Goal: Complete application form

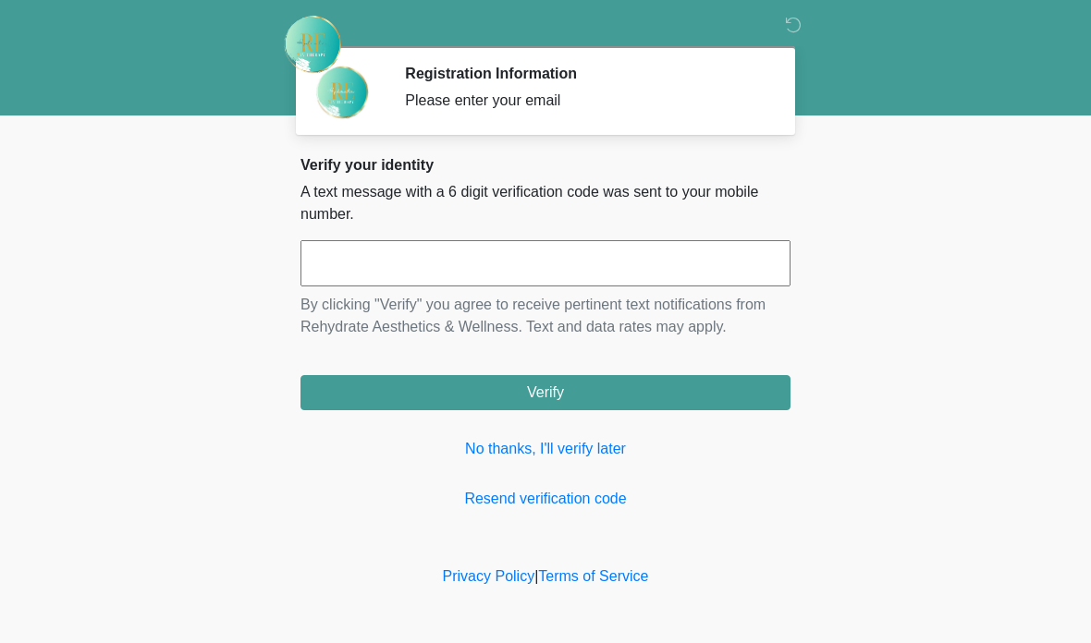
click at [496, 273] on input "text" at bounding box center [545, 263] width 490 height 46
click at [492, 263] on input "text" at bounding box center [545, 263] width 490 height 46
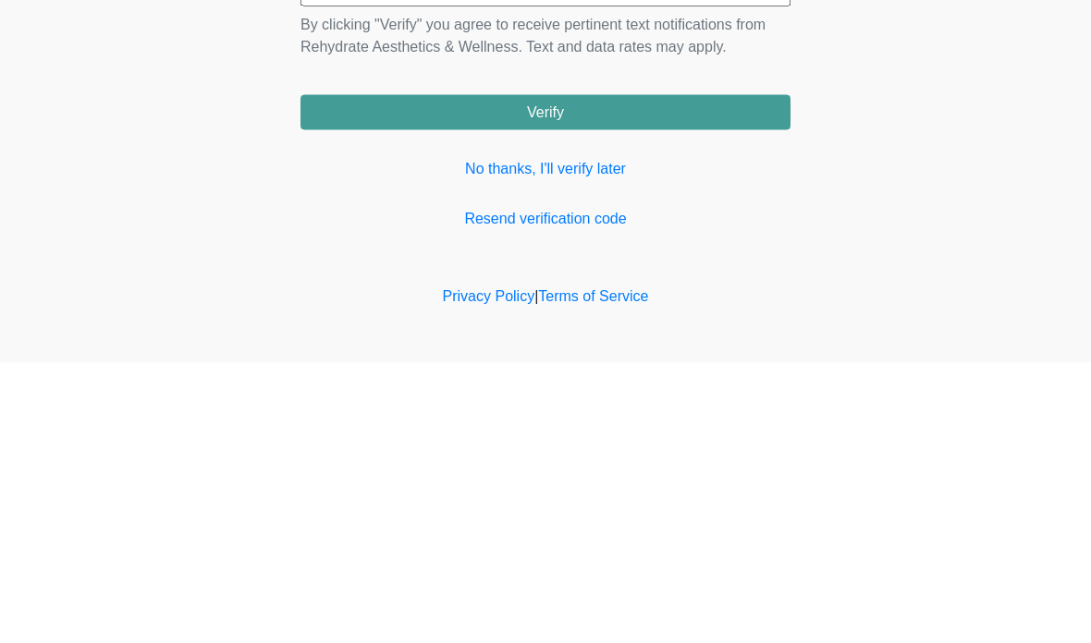
type input "******"
click at [685, 375] on button "Verify" at bounding box center [545, 392] width 490 height 35
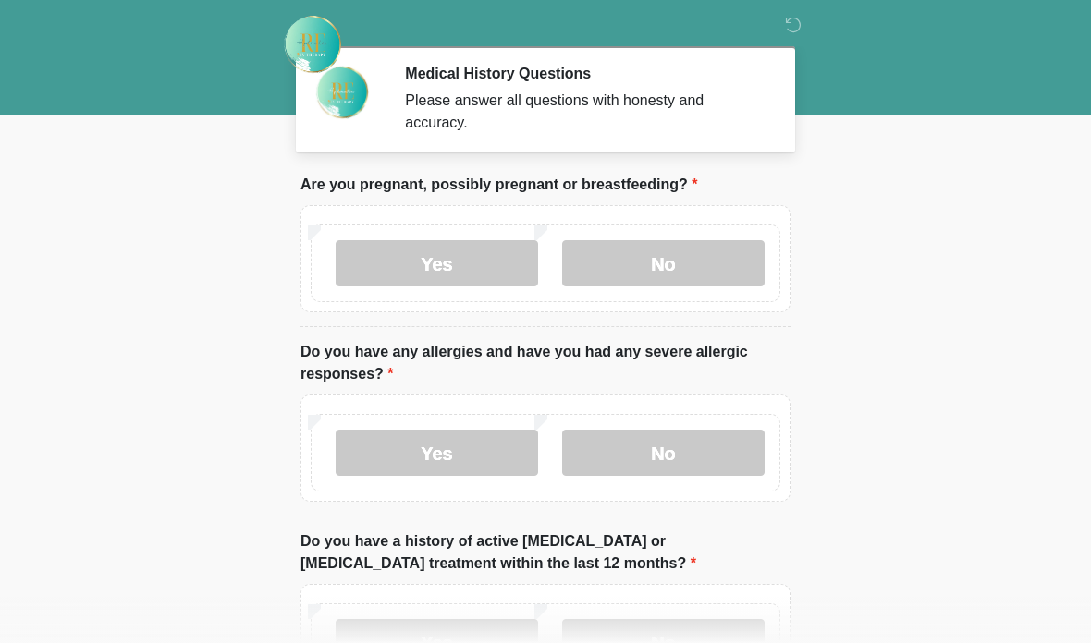
scroll to position [18, 0]
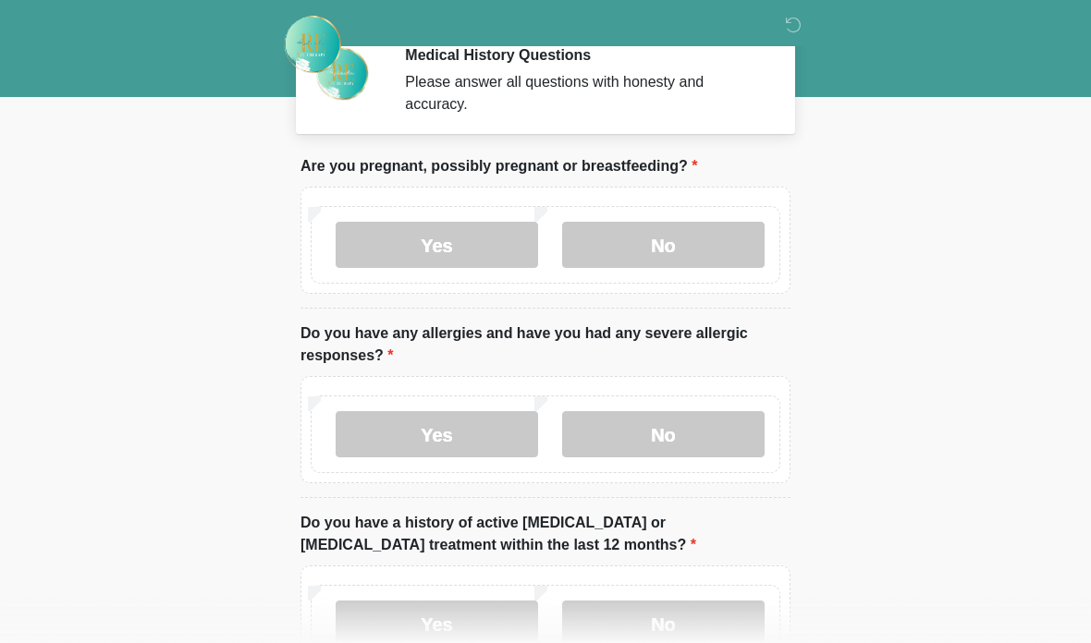
click at [702, 239] on label "No" at bounding box center [663, 245] width 202 height 46
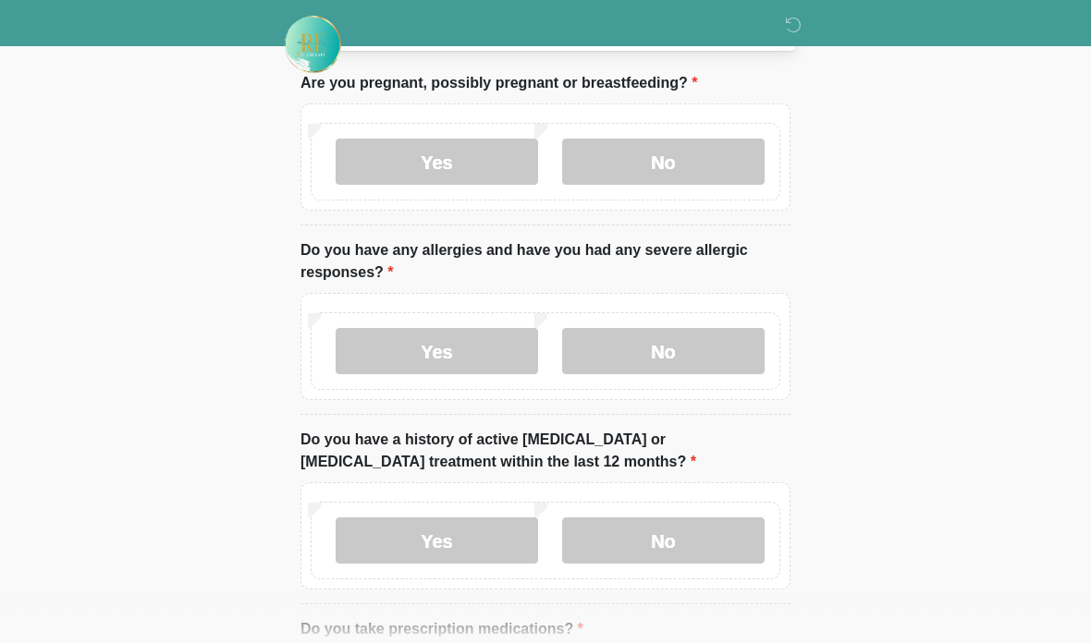
scroll to position [115, 0]
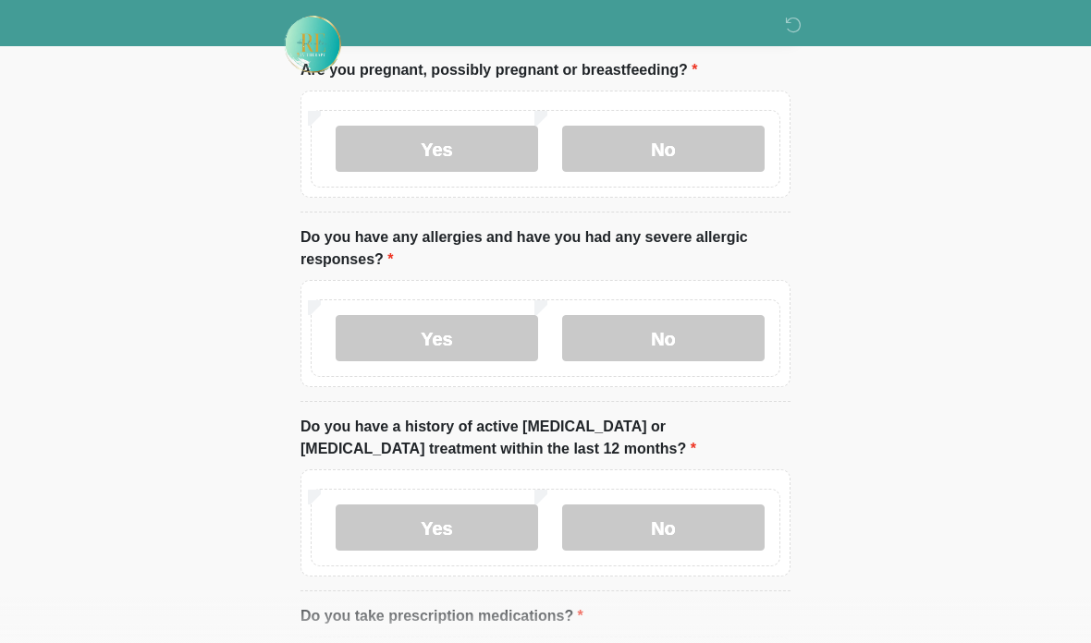
click at [683, 347] on label "No" at bounding box center [663, 338] width 202 height 46
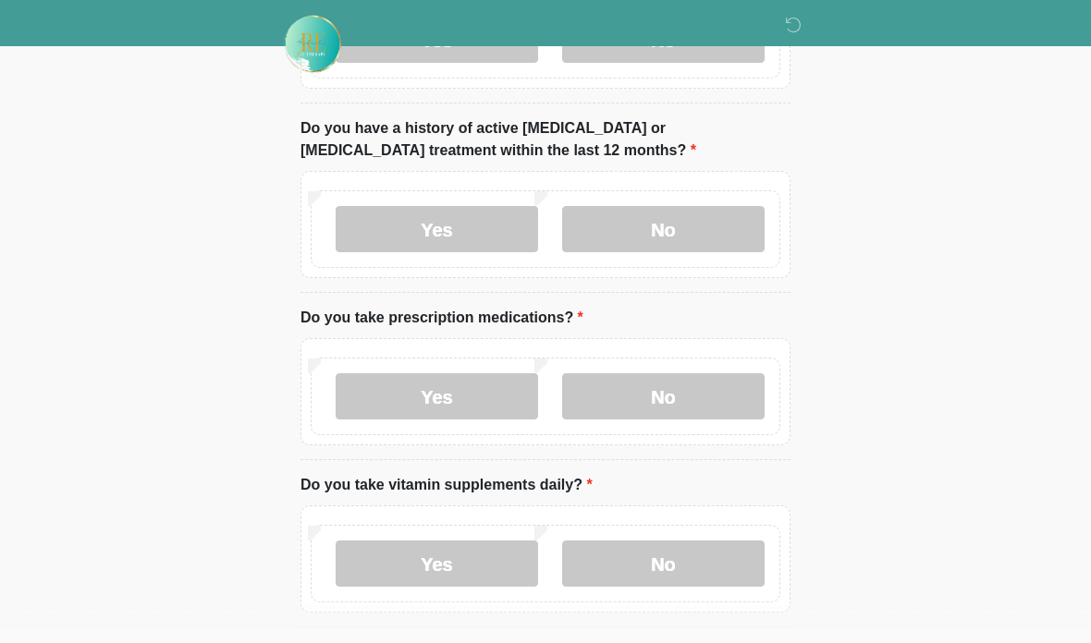
scroll to position [413, 0]
click at [697, 232] on label "No" at bounding box center [663, 229] width 202 height 46
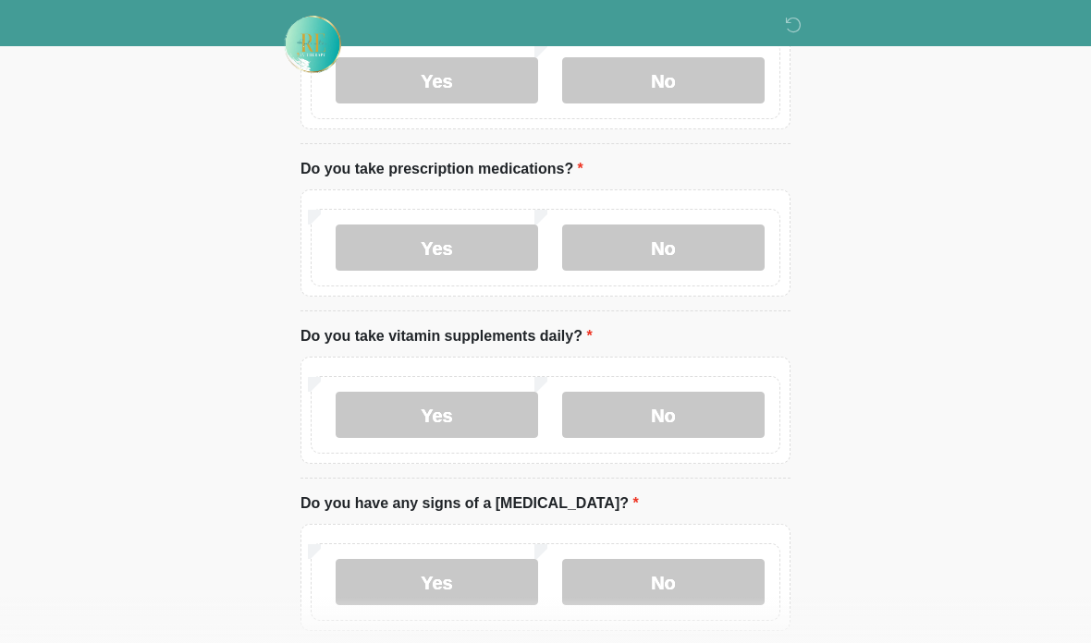
scroll to position [571, 0]
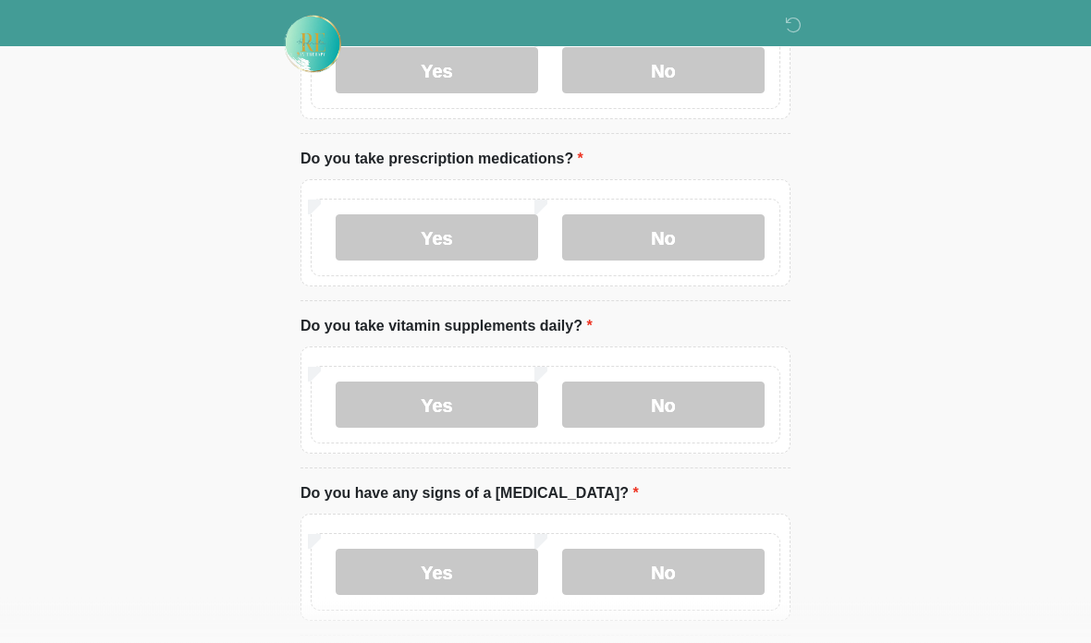
click at [702, 235] on label "No" at bounding box center [663, 238] width 202 height 46
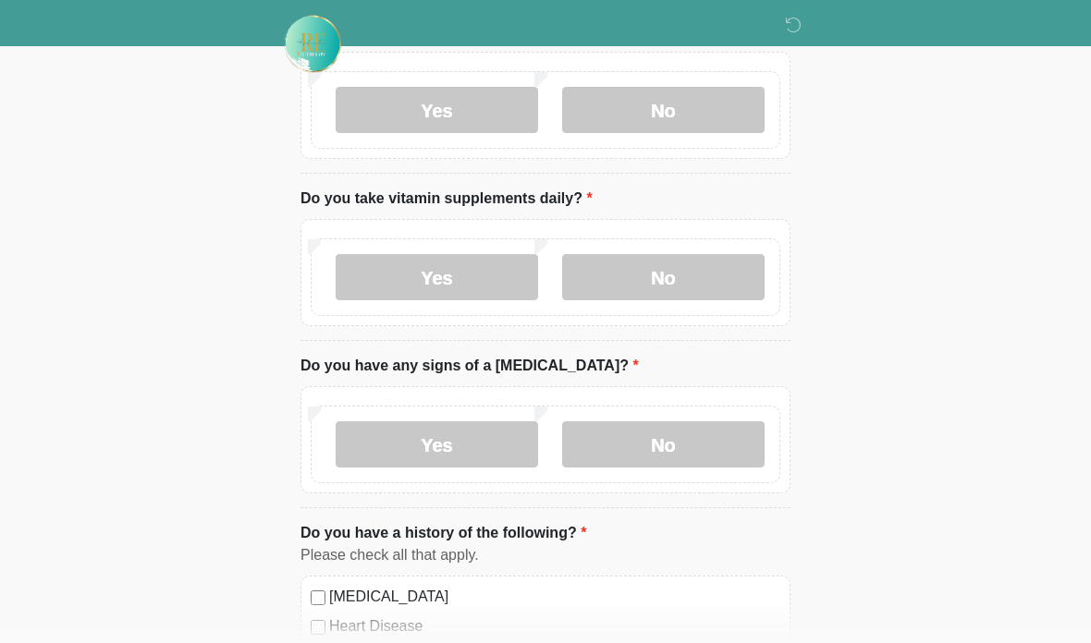
scroll to position [708, 0]
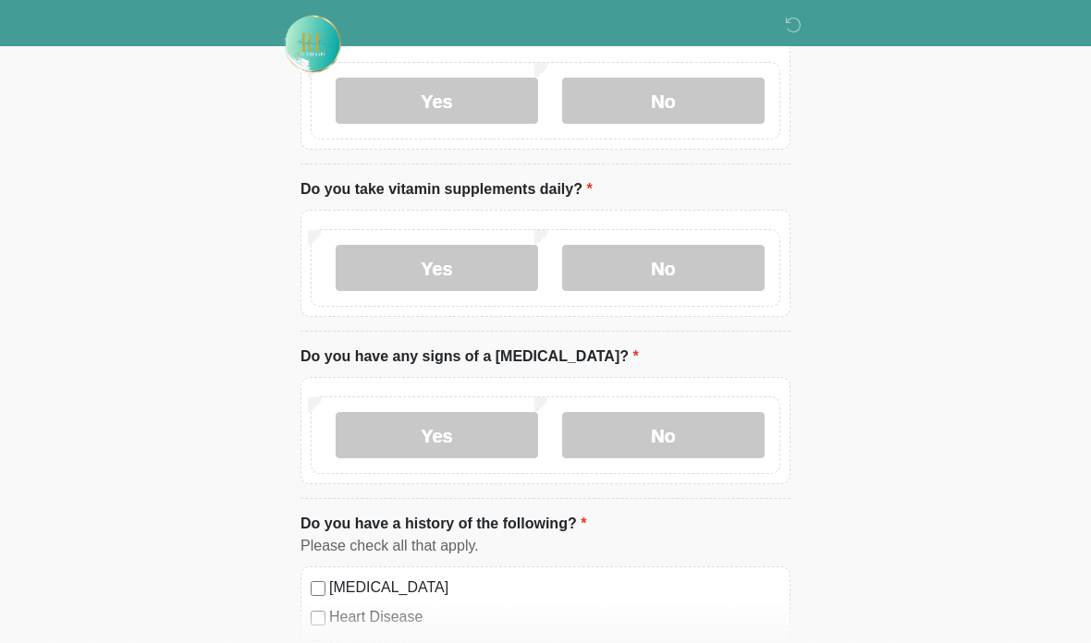
click at [699, 264] on label "No" at bounding box center [663, 269] width 202 height 46
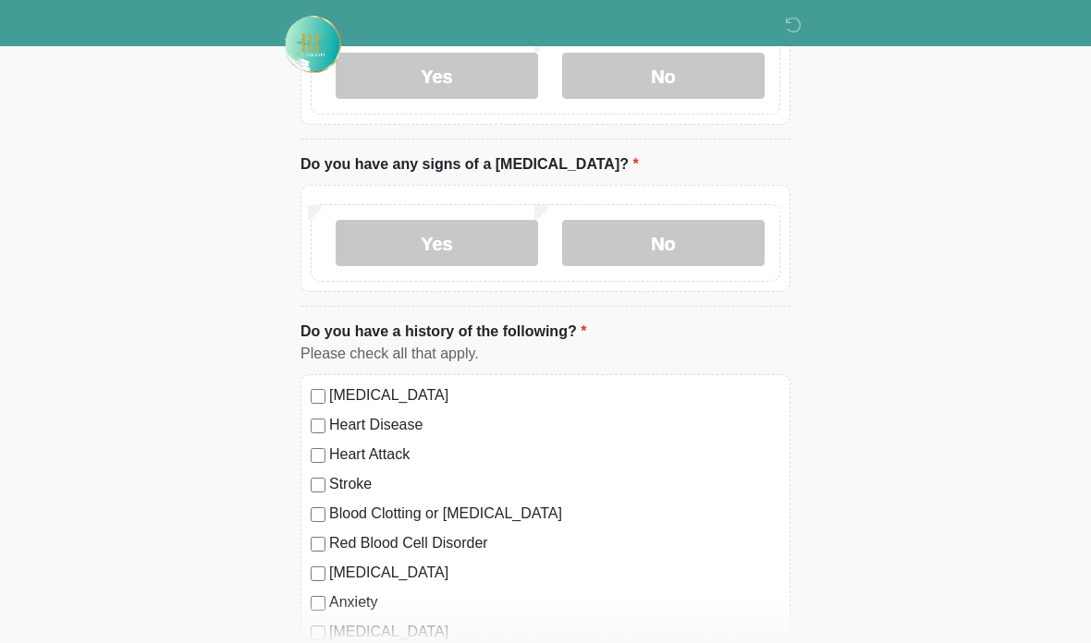
scroll to position [904, 0]
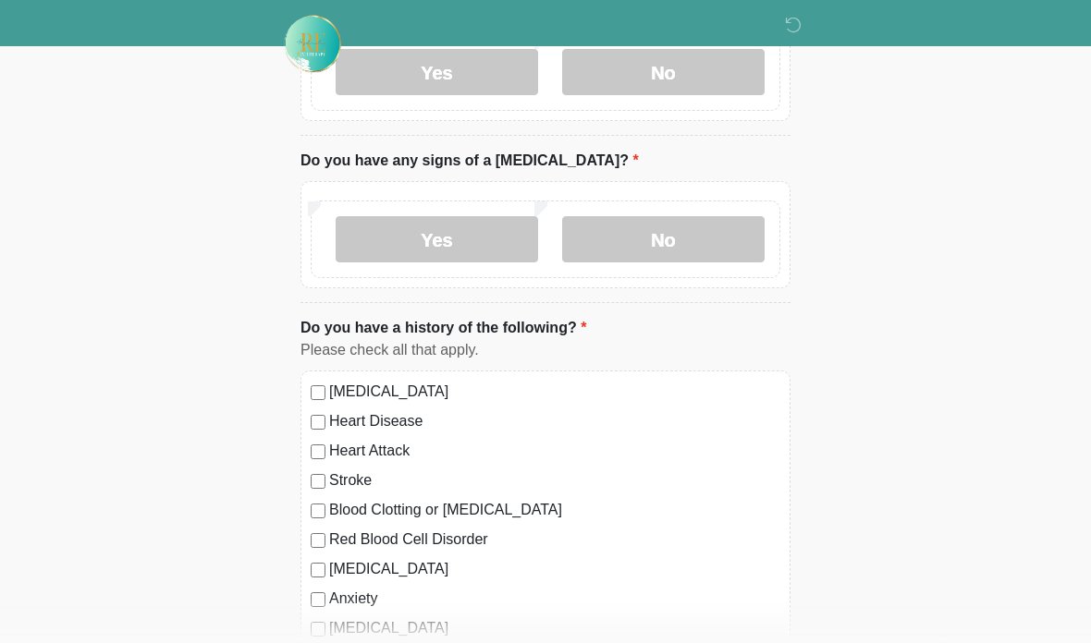
click at [706, 240] on label "No" at bounding box center [663, 240] width 202 height 46
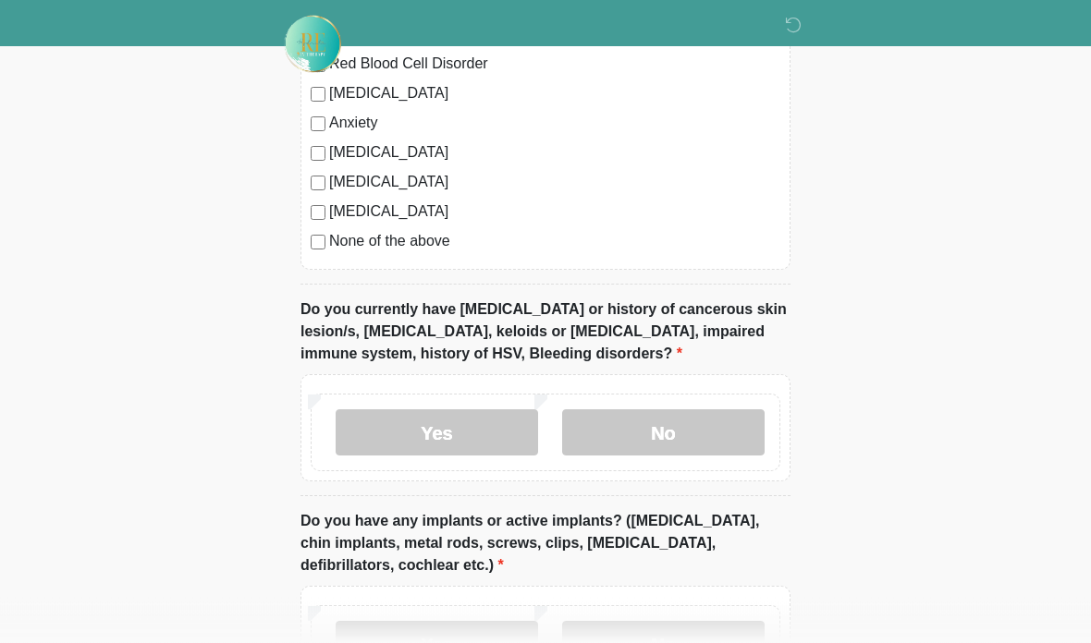
scroll to position [1381, 0]
click at [657, 434] on label "No" at bounding box center [663, 433] width 202 height 46
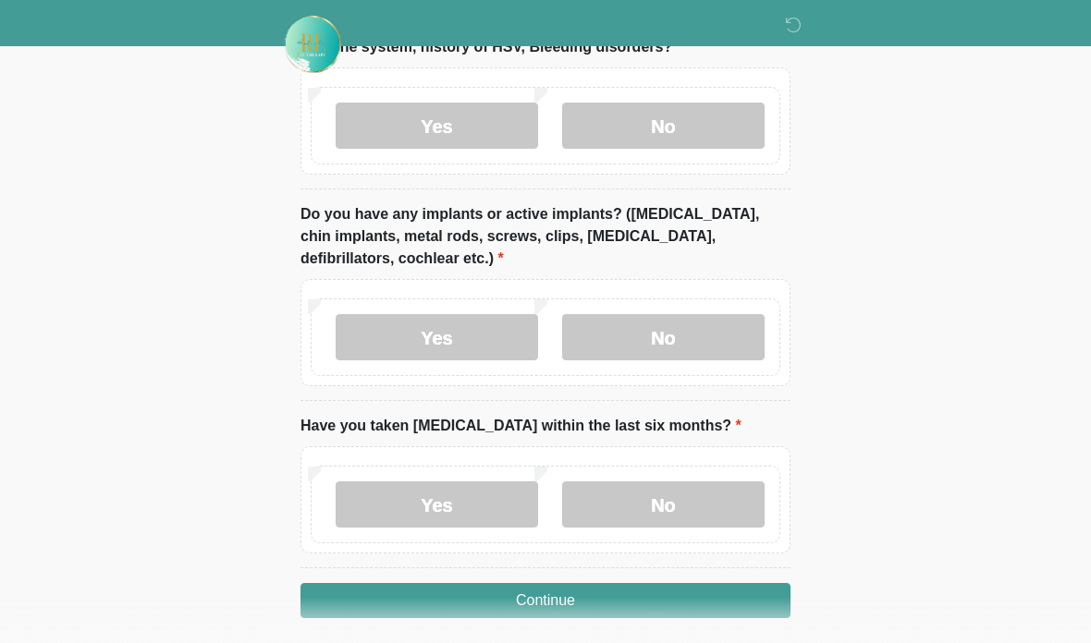
scroll to position [1684, 0]
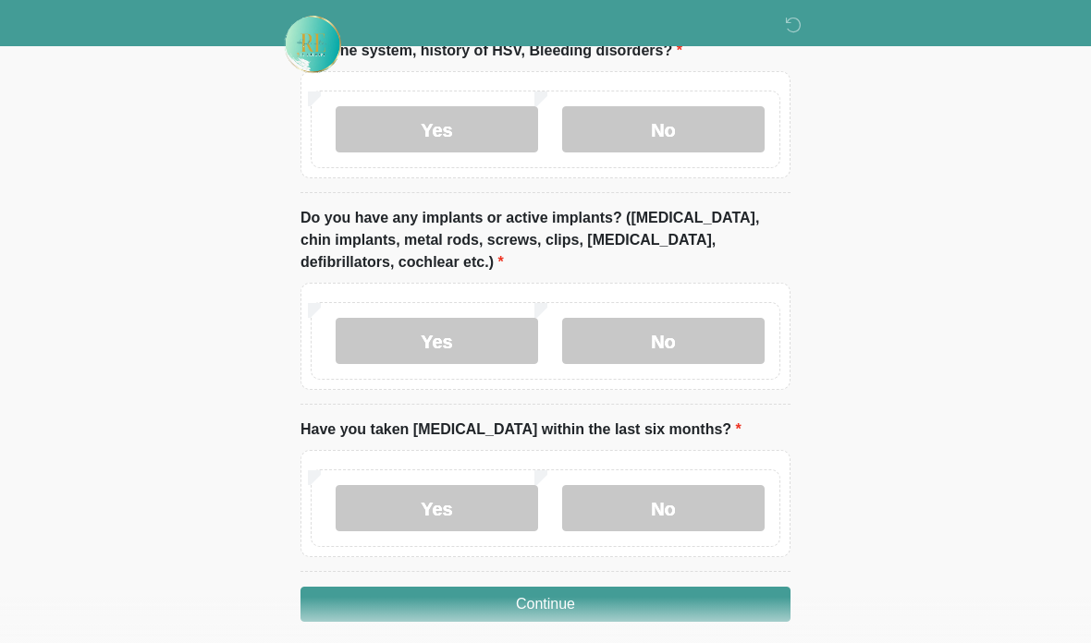
click at [676, 339] on label "No" at bounding box center [663, 341] width 202 height 46
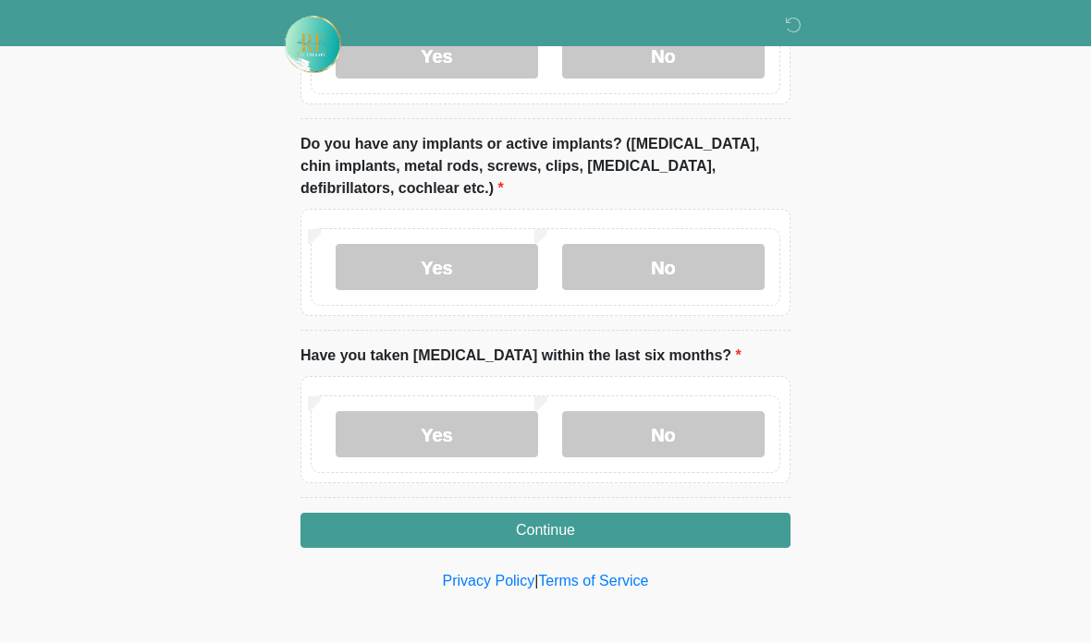
click at [653, 433] on label "No" at bounding box center [663, 434] width 202 height 46
click at [604, 539] on button "Continue" at bounding box center [545, 530] width 490 height 35
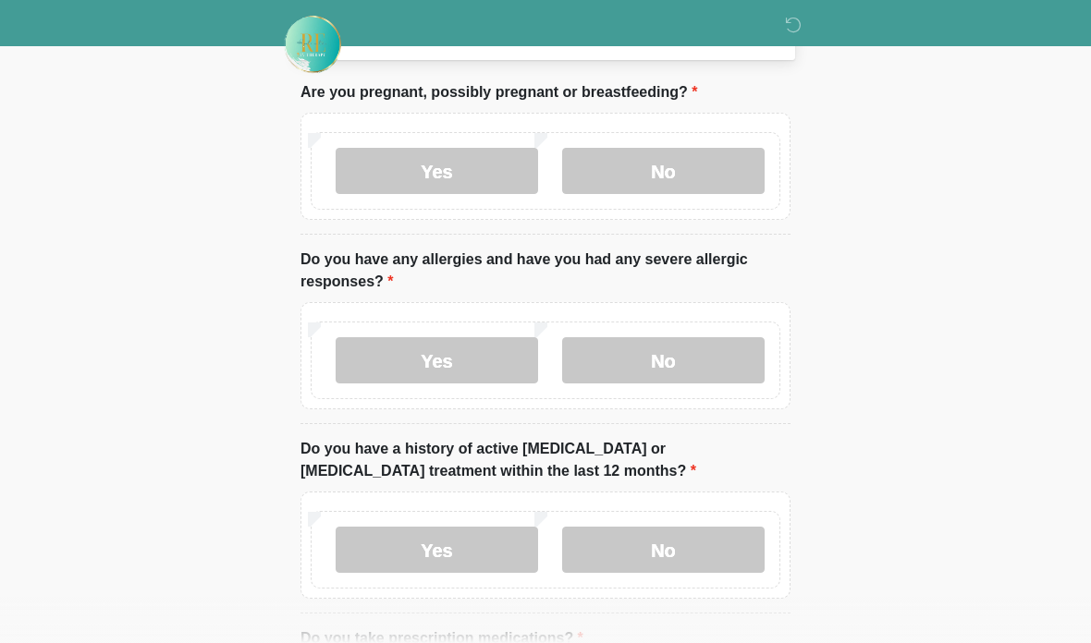
scroll to position [0, 0]
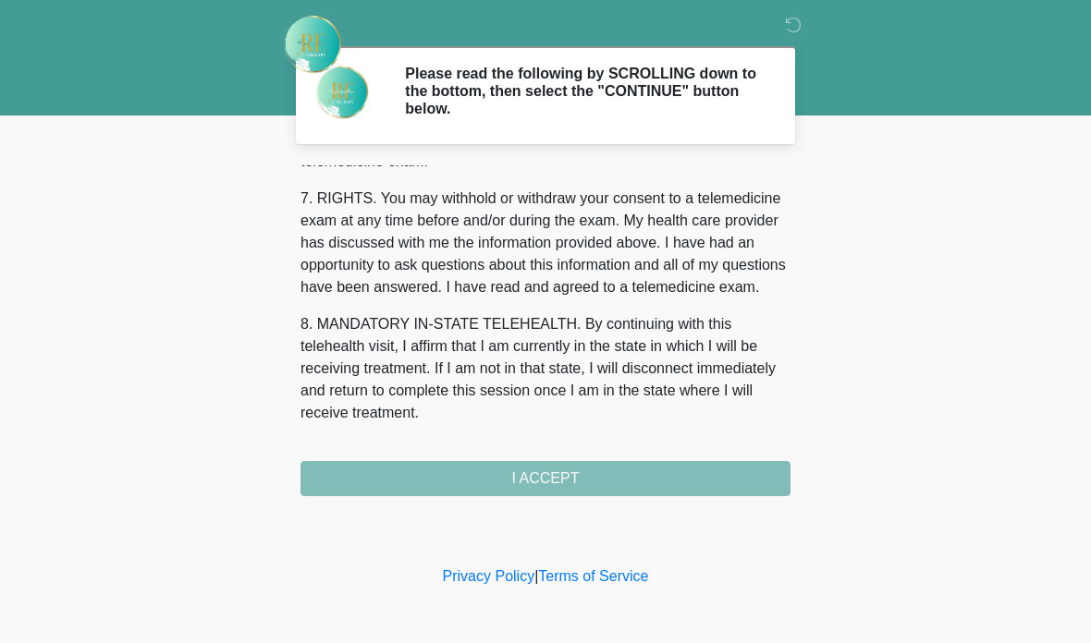
click at [579, 475] on div "1. PURPOSE. The purpose of this form is to obtain your consent for a telemedici…" at bounding box center [545, 330] width 490 height 331
click at [578, 475] on button "I ACCEPT" at bounding box center [545, 478] width 490 height 35
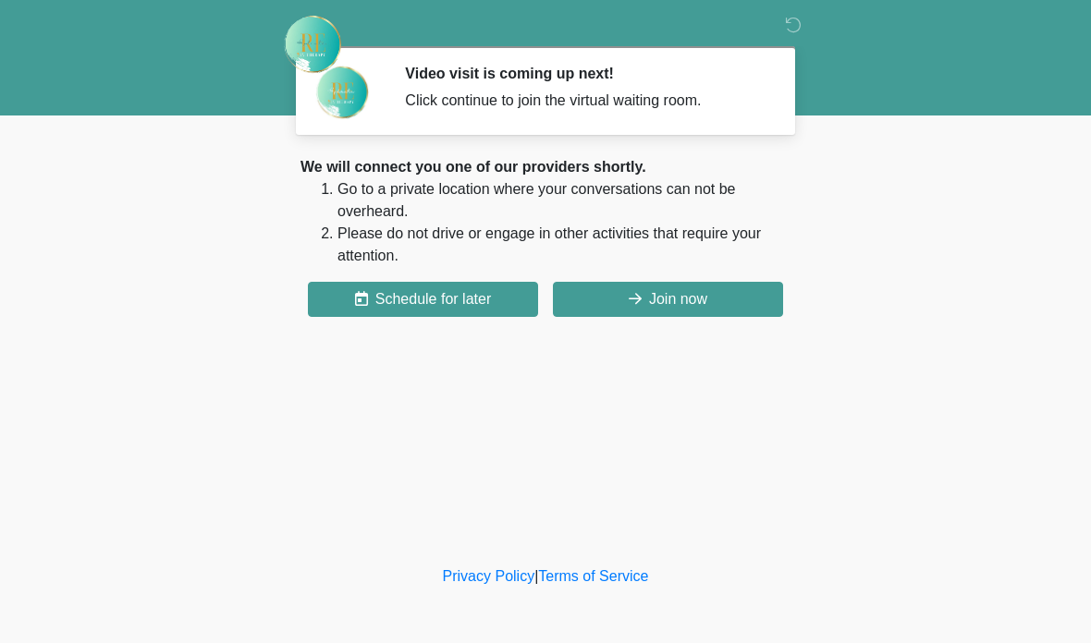
click at [689, 301] on button "Join now" at bounding box center [668, 299] width 230 height 35
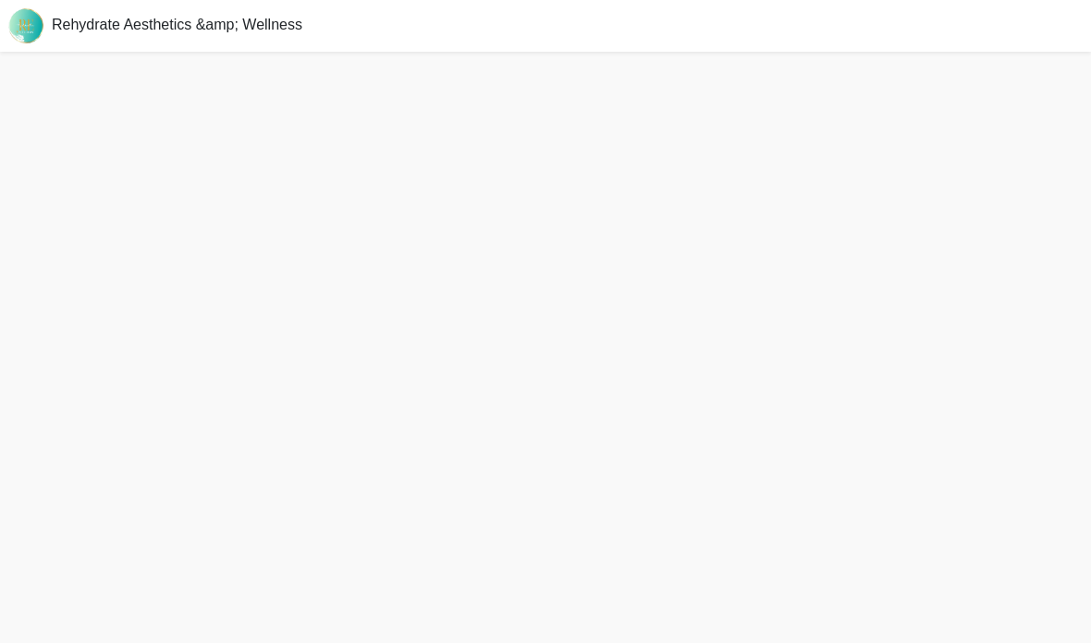
scroll to position [80, 0]
